Goal: Check status: Check status

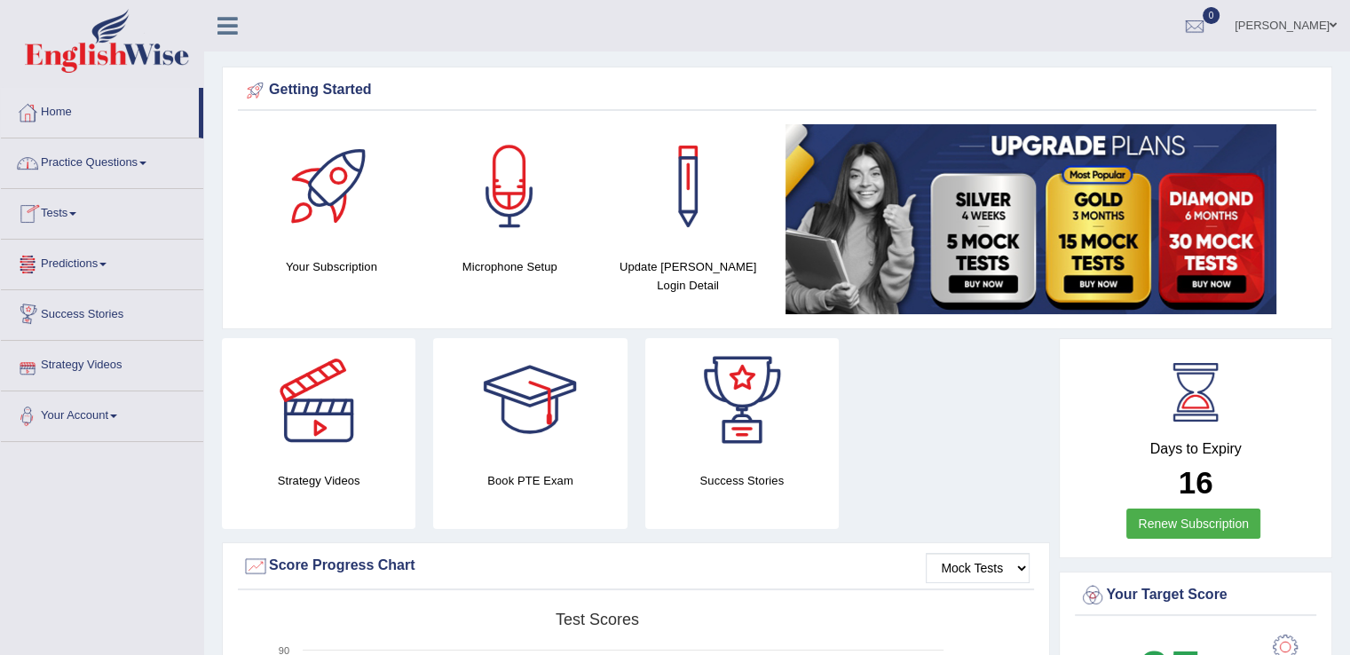
click at [72, 210] on link "Tests" at bounding box center [102, 211] width 202 height 44
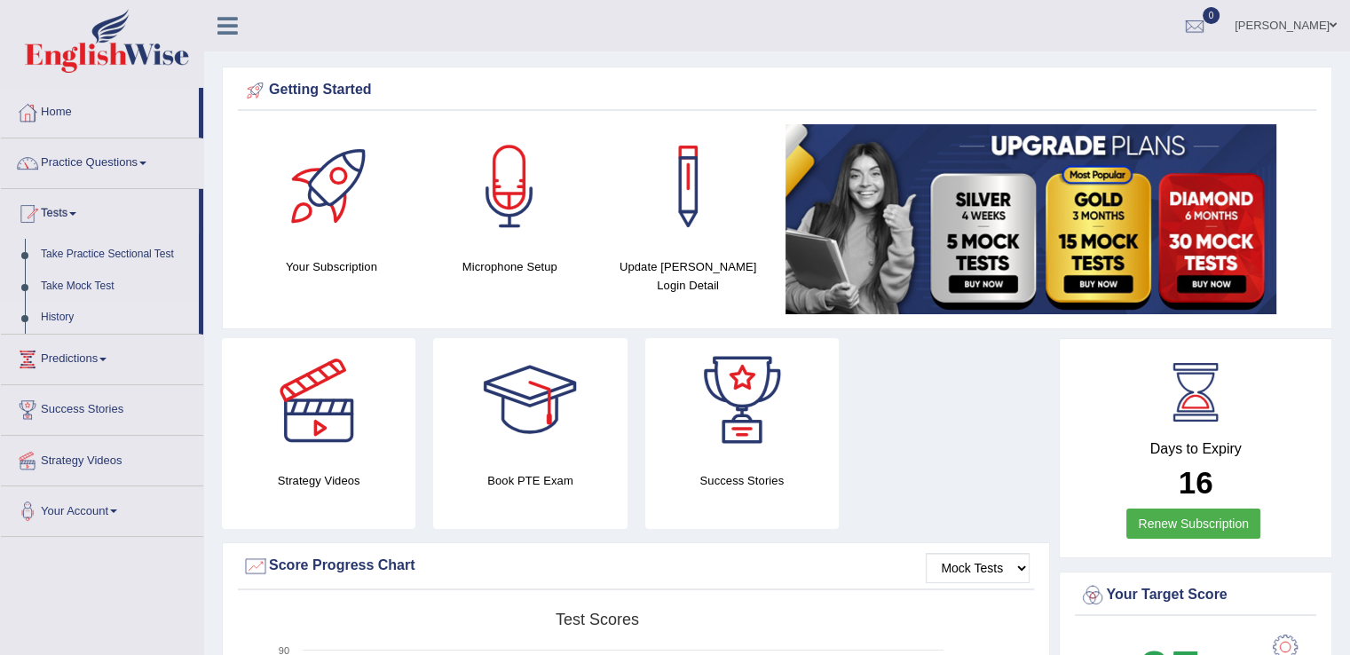
click at [69, 313] on link "History" at bounding box center [116, 318] width 166 height 32
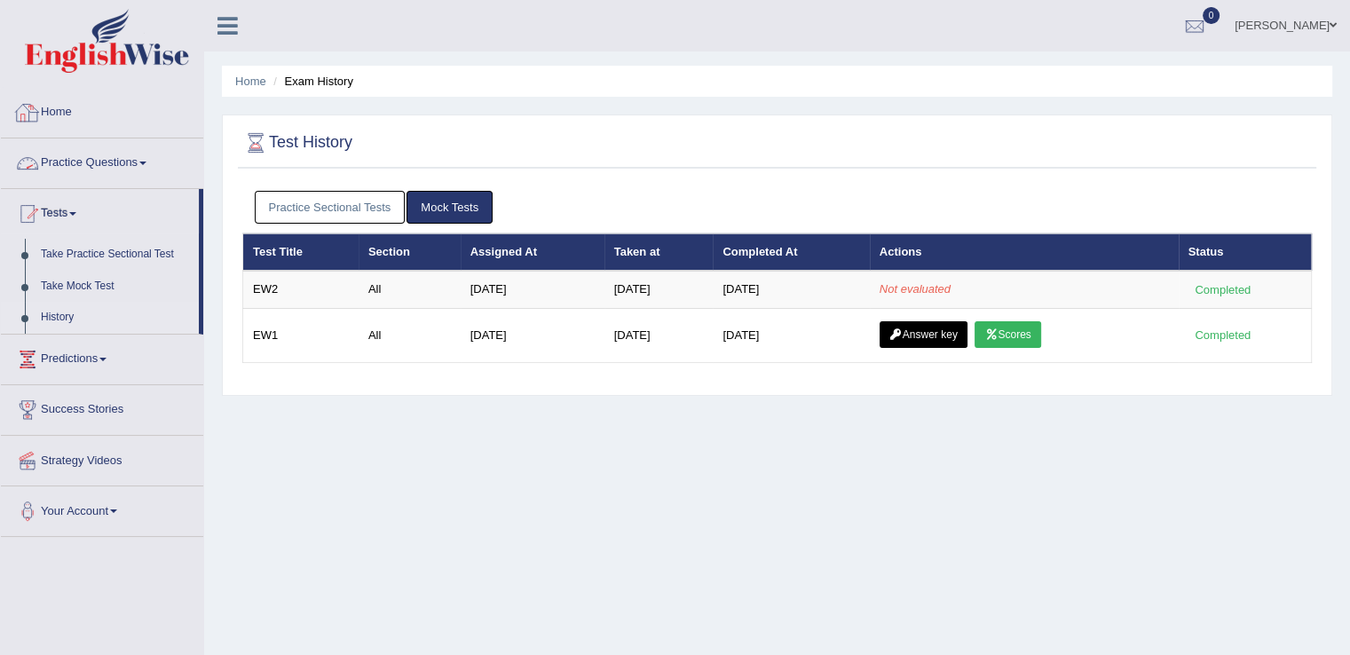
click at [41, 111] on link "Home" at bounding box center [102, 110] width 202 height 44
